Goal: Information Seeking & Learning: Compare options

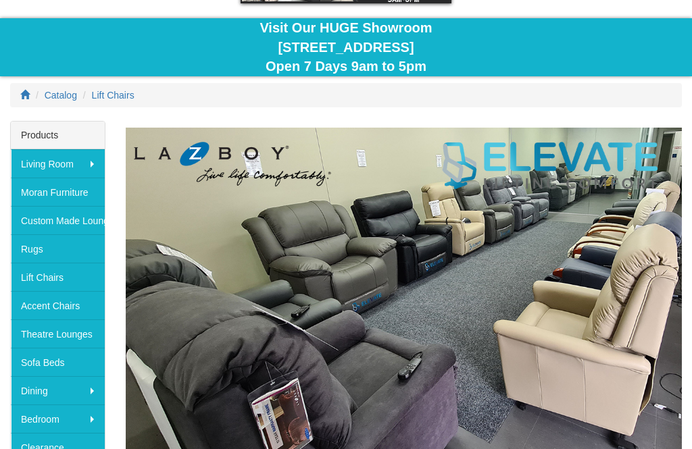
scroll to position [106, 0]
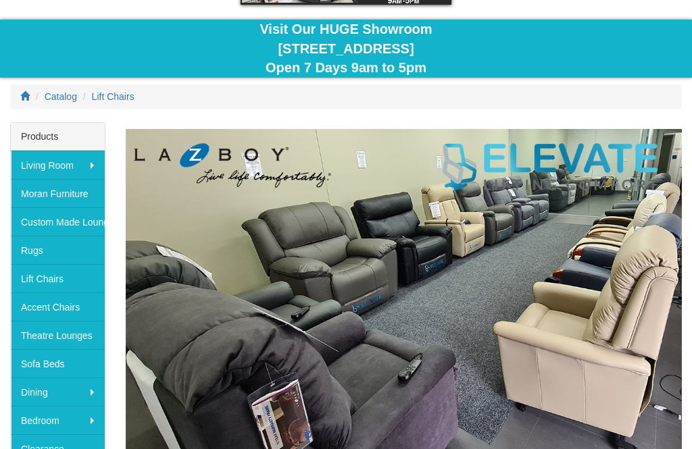
click at [89, 284] on link "Lift Chairs" at bounding box center [58, 278] width 94 height 28
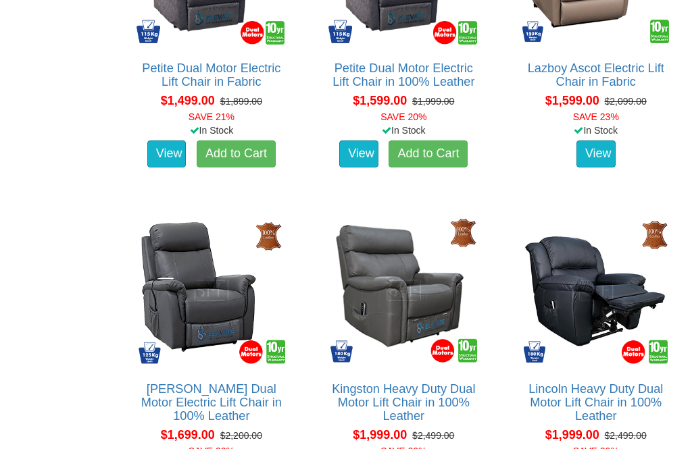
scroll to position [1281, 0]
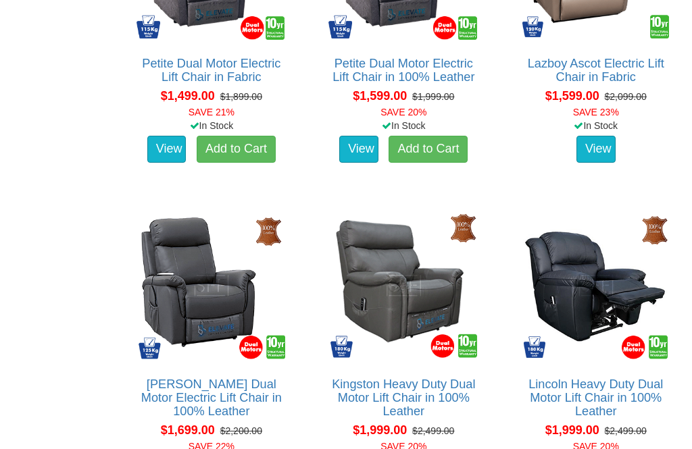
click at [420, 157] on link "Add to Cart" at bounding box center [428, 149] width 79 height 27
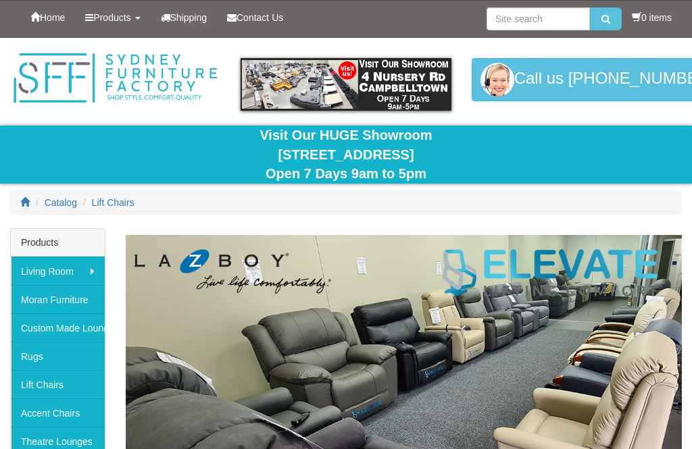
scroll to position [1324, 0]
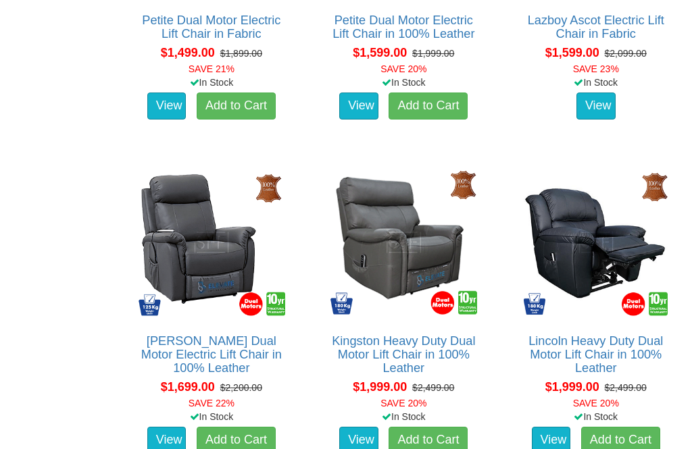
click at [426, 314] on img at bounding box center [403, 242] width 157 height 157
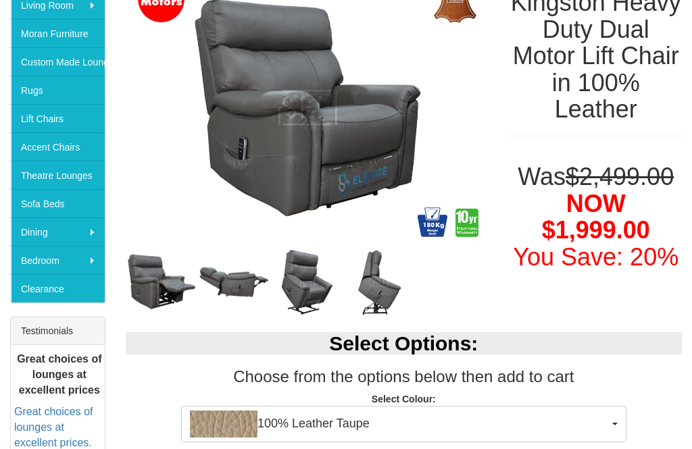
scroll to position [266, 0]
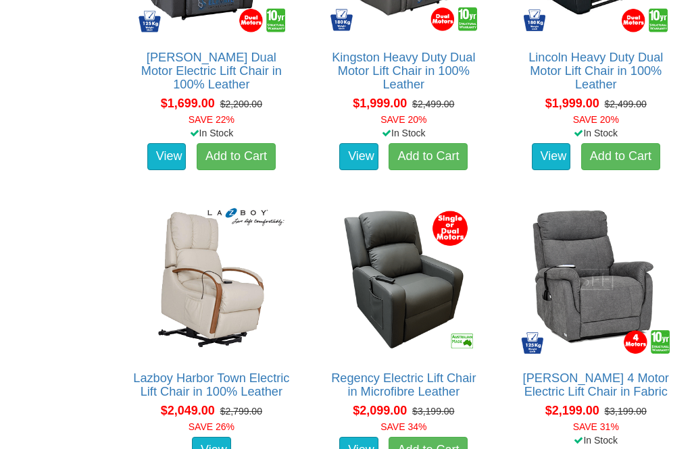
scroll to position [1608, 0]
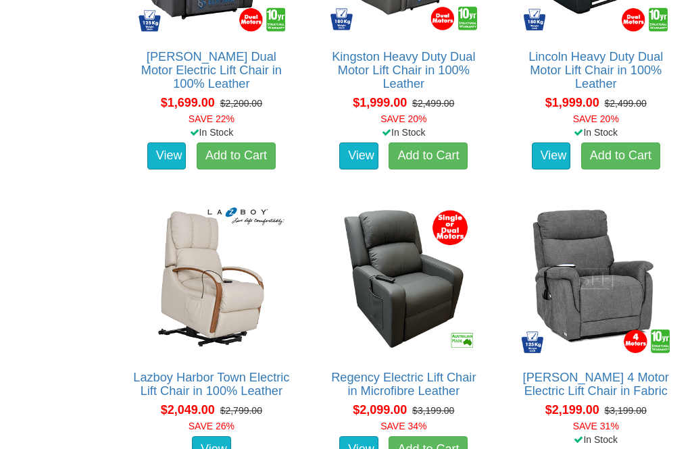
click at [603, 371] on link "[PERSON_NAME] 4 Motor Electric Lift Chair in Fabric" at bounding box center [596, 384] width 146 height 27
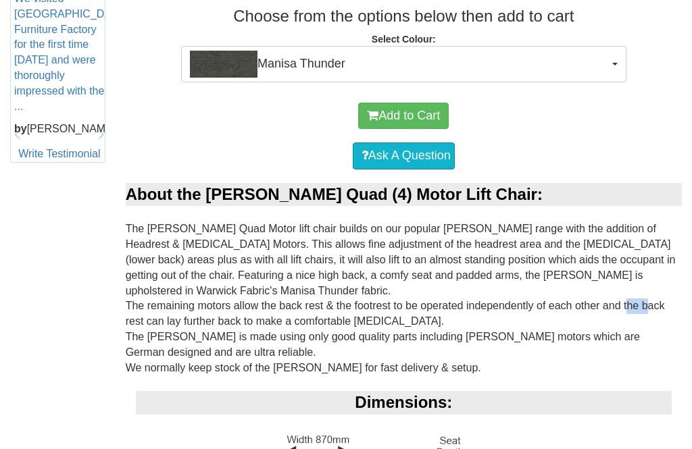
scroll to position [664, 0]
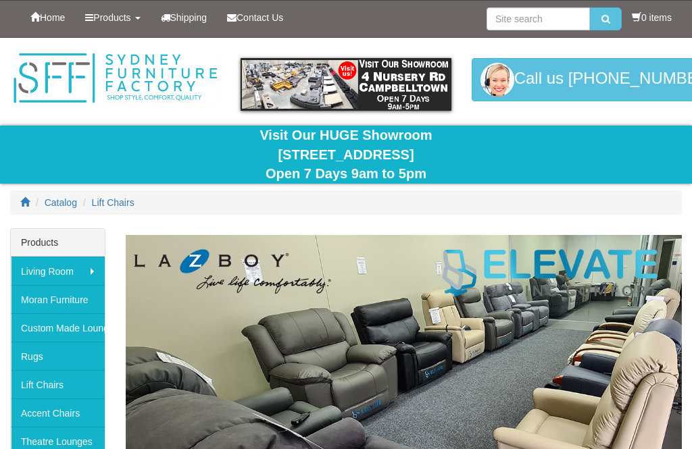
click at [99, 385] on link "Lift Chairs" at bounding box center [58, 384] width 94 height 28
click at [78, 384] on link "Lift Chairs" at bounding box center [58, 384] width 94 height 28
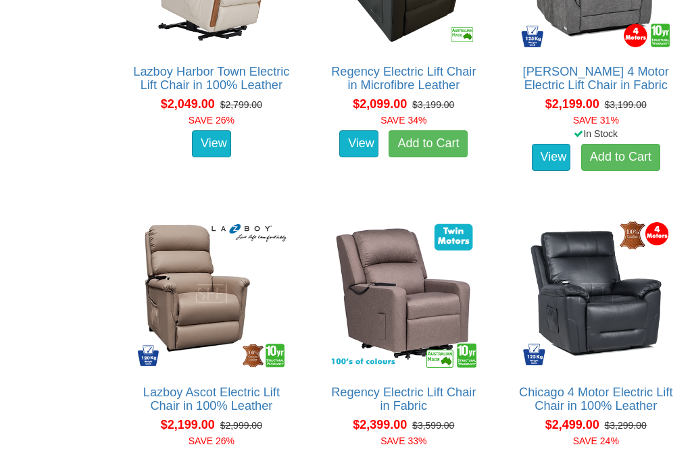
scroll to position [1914, 0]
click at [612, 378] on div "Chicago 4 Motor Electric Lift Chair in 100% Leather About the Chicago Quad (4) …" at bounding box center [596, 361] width 172 height 307
click at [612, 386] on link "Chicago 4 Motor Electric Lift Chair in 100% Leather" at bounding box center [595, 399] width 153 height 27
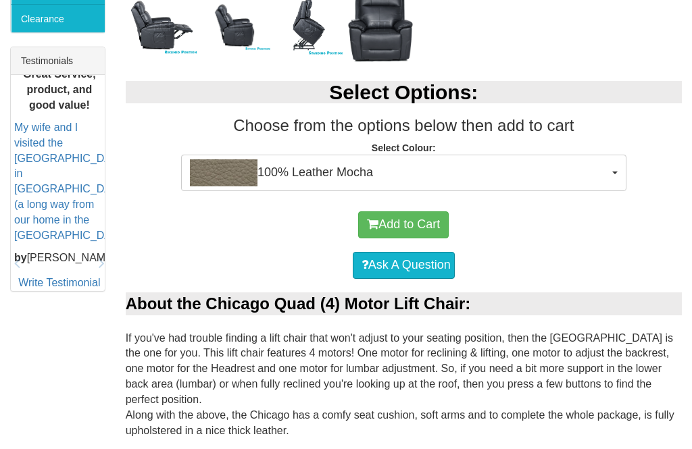
scroll to position [535, 0]
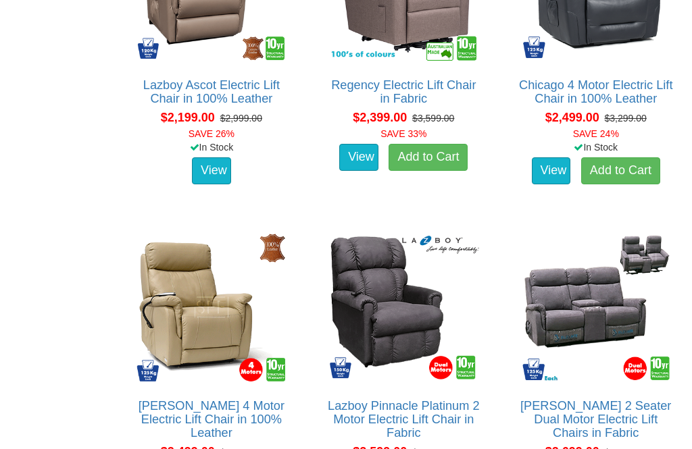
scroll to position [2222, 0]
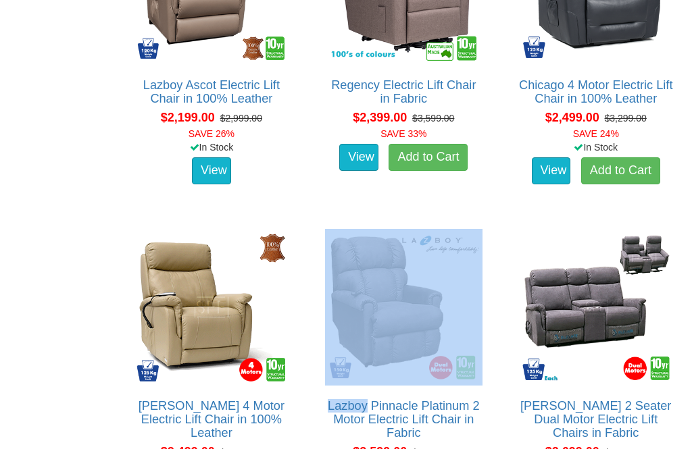
click at [451, 408] on link "Lazboy Pinnacle Platinum 2 Motor Electric Lift Chair in Fabric" at bounding box center [403, 419] width 151 height 41
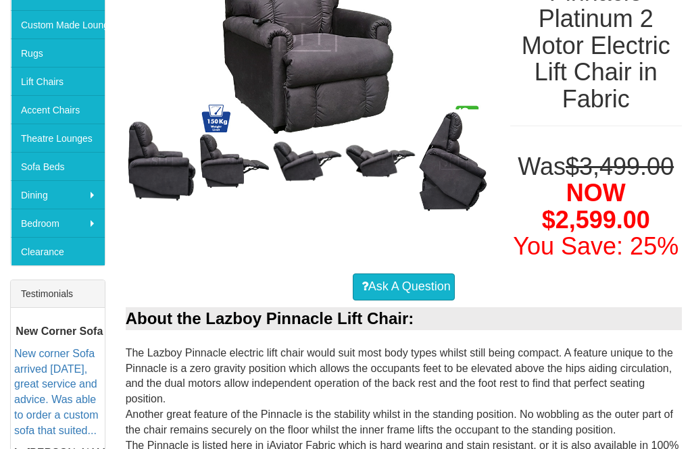
scroll to position [276, 0]
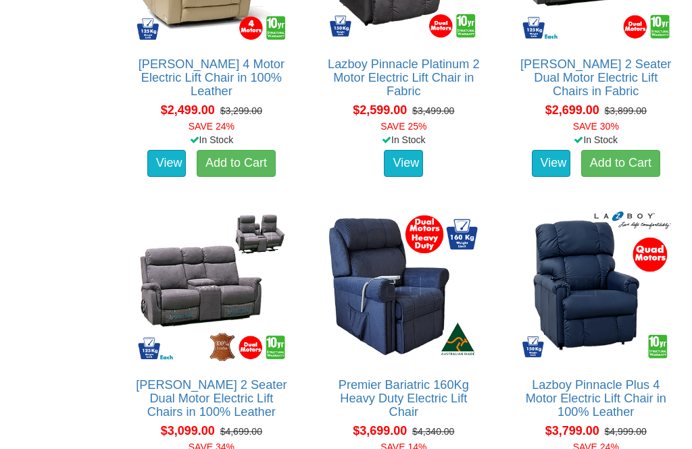
scroll to position [2564, 0]
click at [594, 400] on link "Lazboy Pinnacle Plus 4 Motor Electric Lift Chair in 100% Leather" at bounding box center [596, 398] width 141 height 41
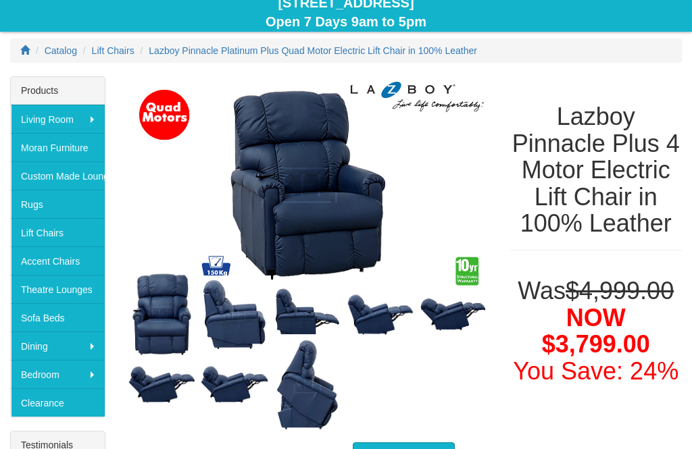
scroll to position [143, 0]
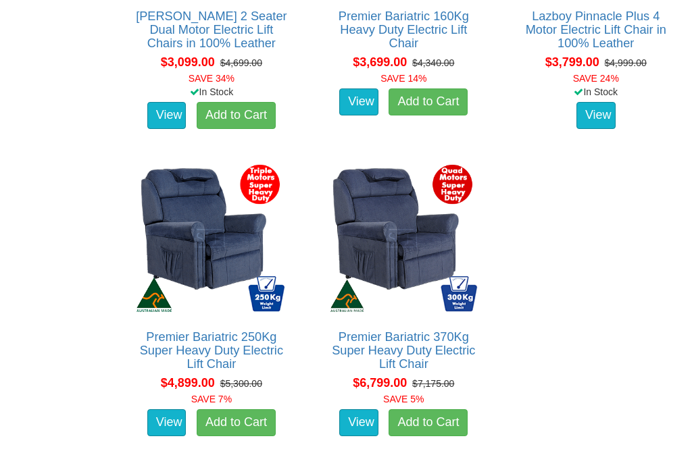
scroll to position [2933, 0]
click at [264, 337] on link "Premier Bariatric 250Kg Super Heavy Duty Electric Lift Chair" at bounding box center [211, 350] width 143 height 41
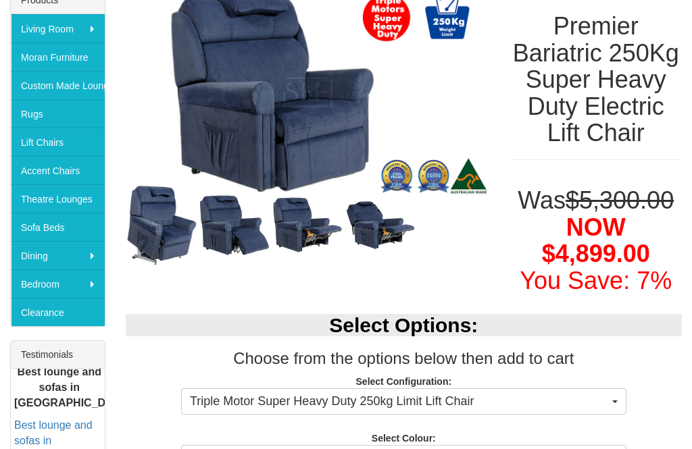
scroll to position [241, 0]
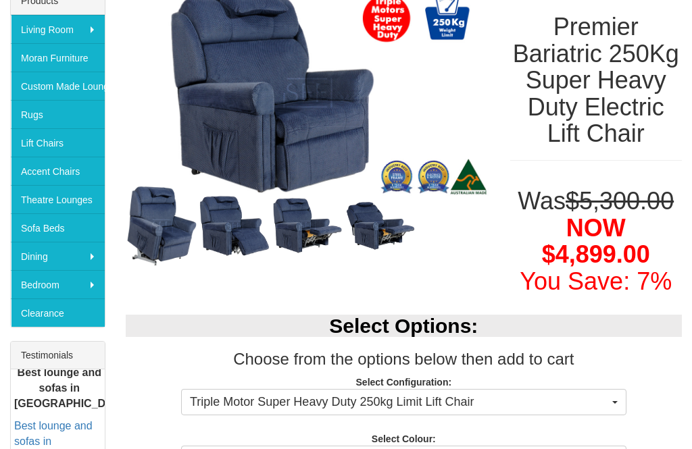
click at [350, 194] on img at bounding box center [308, 93] width 364 height 213
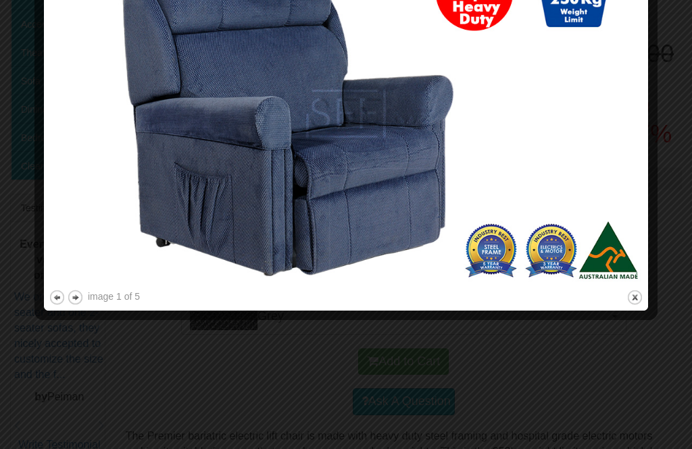
scroll to position [385, 0]
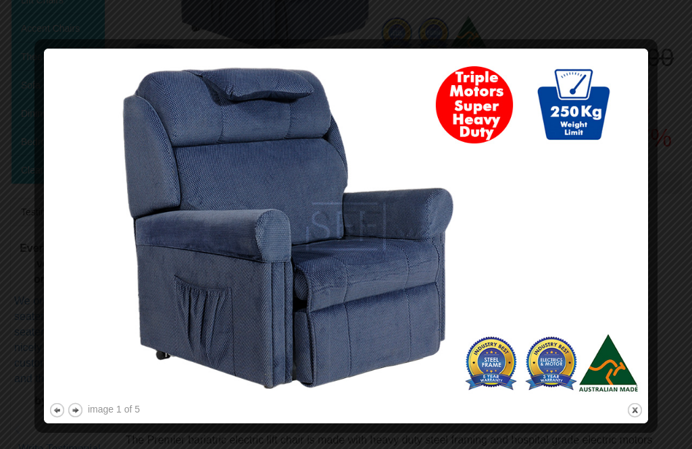
click at [599, 132] on img at bounding box center [346, 226] width 595 height 347
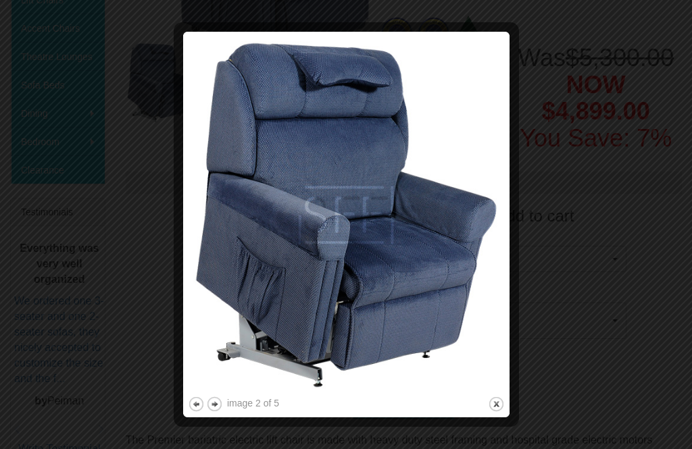
click at [512, 202] on div at bounding box center [512, 224] width 14 height 376
click at [497, 201] on img at bounding box center [346, 214] width 317 height 357
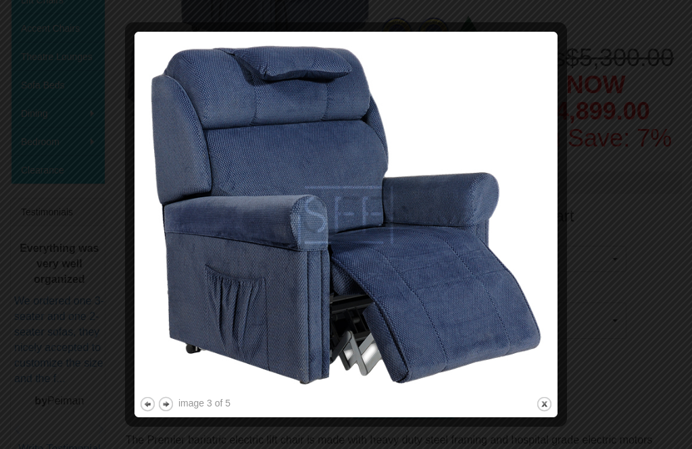
click at [517, 191] on img at bounding box center [346, 214] width 414 height 357
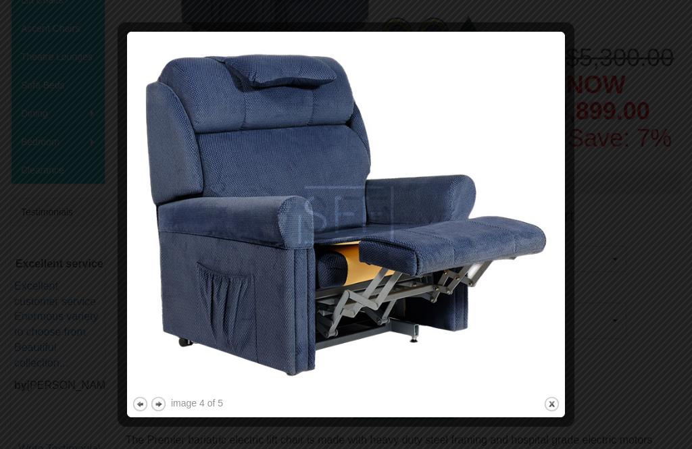
click at [533, 209] on img at bounding box center [346, 214] width 428 height 357
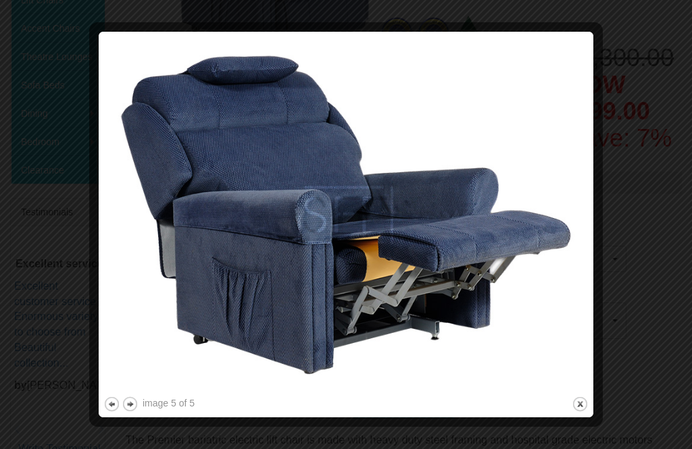
click at [535, 204] on img at bounding box center [345, 214] width 485 height 357
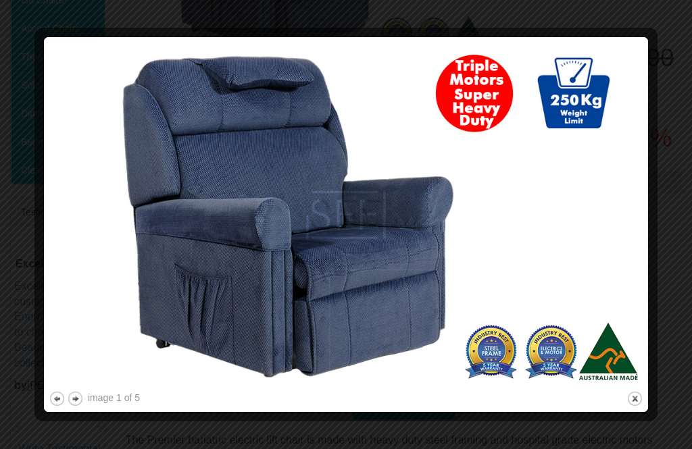
click at [555, 215] on img at bounding box center [346, 215] width 595 height 347
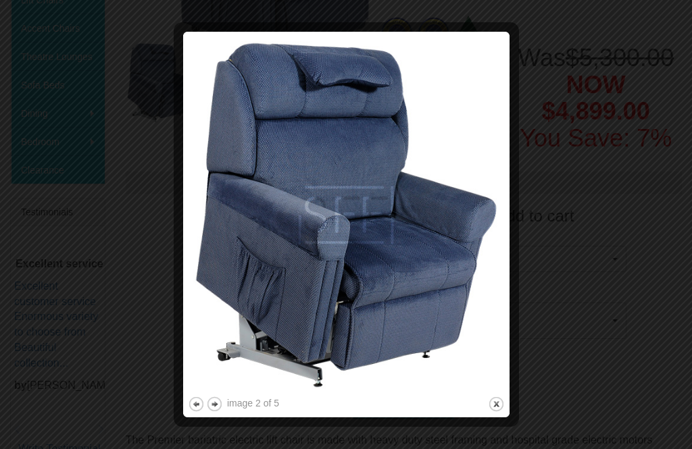
click at [520, 226] on div at bounding box center [346, 224] width 692 height 449
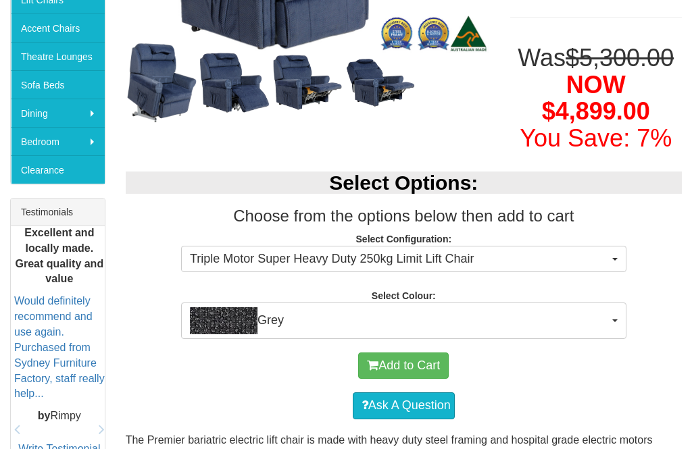
click at [528, 226] on div "Select Options: Choose from the options below then add to cart Select Configura…" at bounding box center [404, 248] width 576 height 180
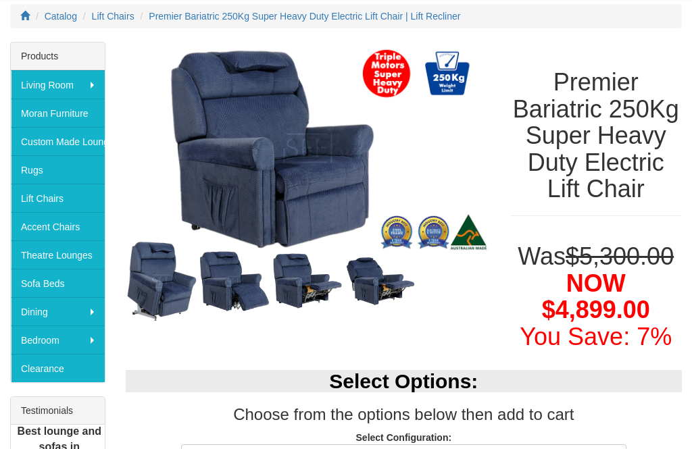
scroll to position [184, 0]
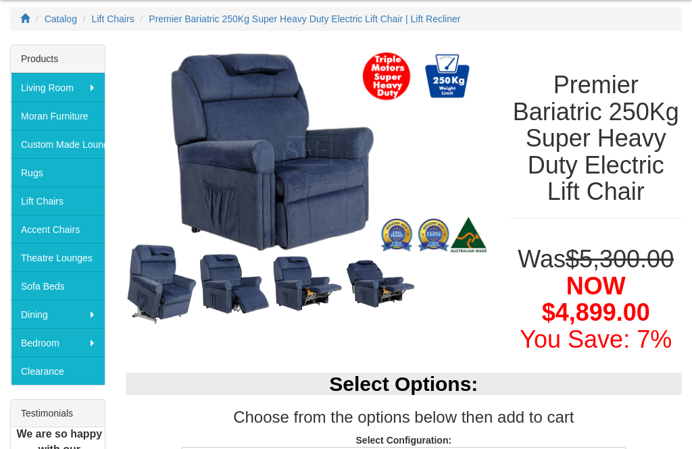
click at [545, 132] on h1 "Premier Bariatric 250Kg Super Heavy Duty Electric Lift Chair" at bounding box center [596, 139] width 172 height 134
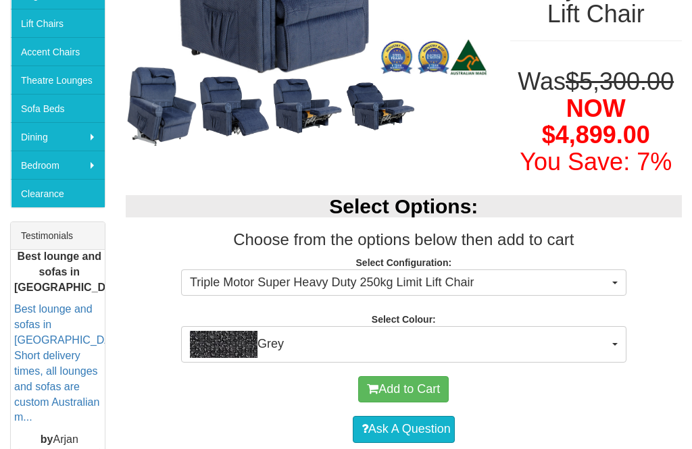
scroll to position [355, 0]
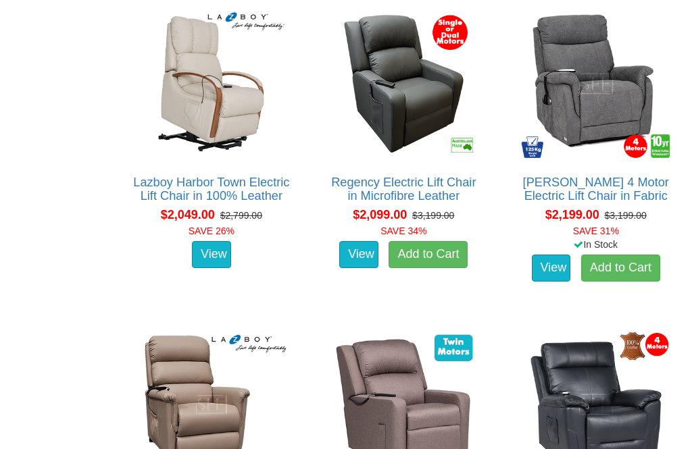
scroll to position [1773, 0]
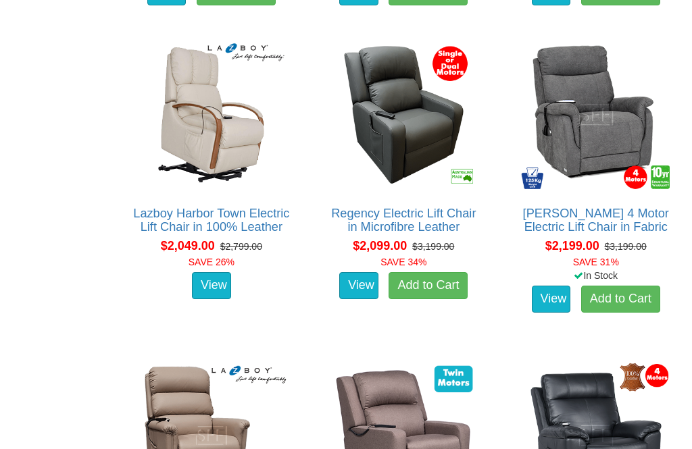
click at [576, 230] on link "[PERSON_NAME] 4 Motor Electric Lift Chair in Fabric" at bounding box center [596, 220] width 146 height 27
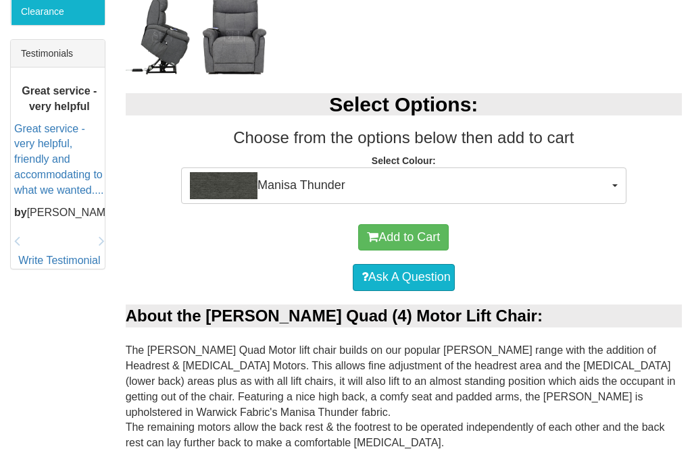
scroll to position [543, 0]
